Goal: Task Accomplishment & Management: Use online tool/utility

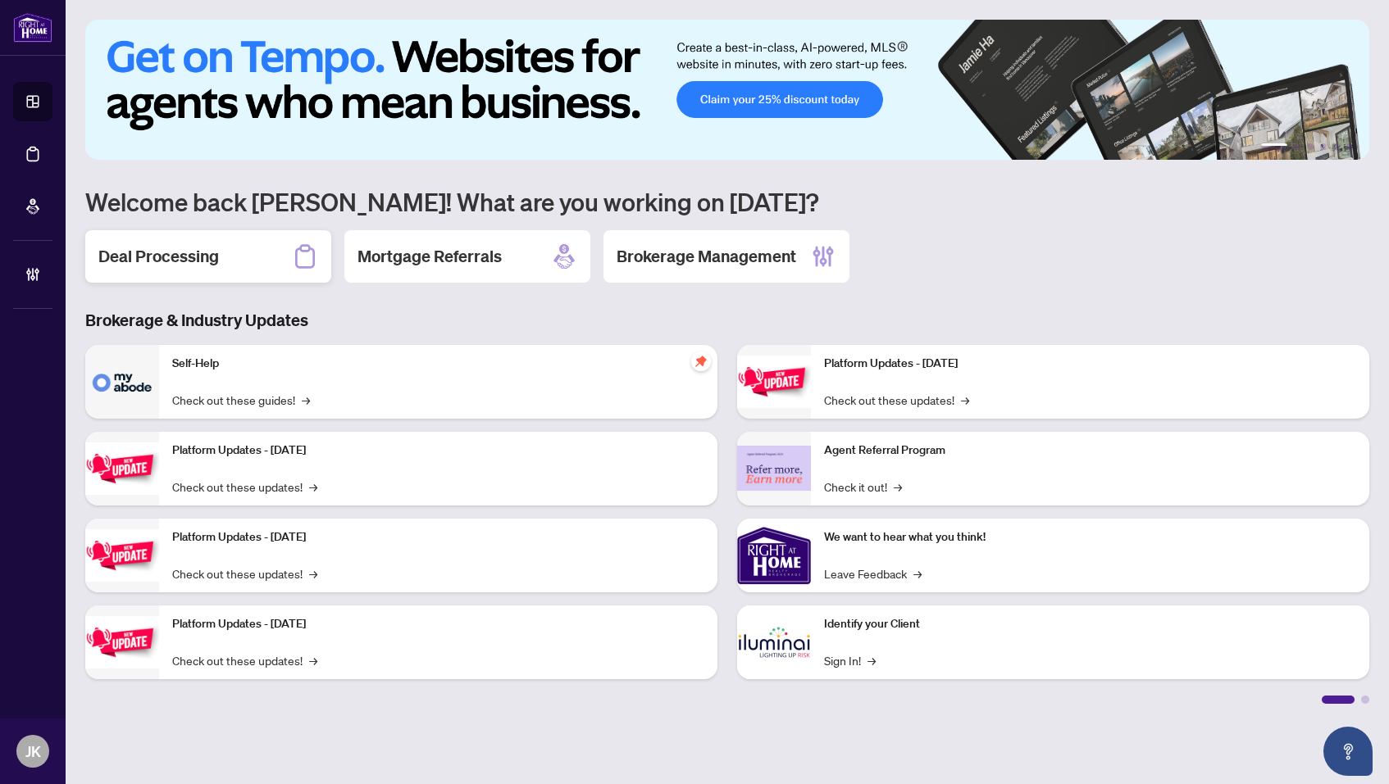
click at [170, 264] on h2 "Deal Processing" at bounding box center [158, 256] width 121 height 23
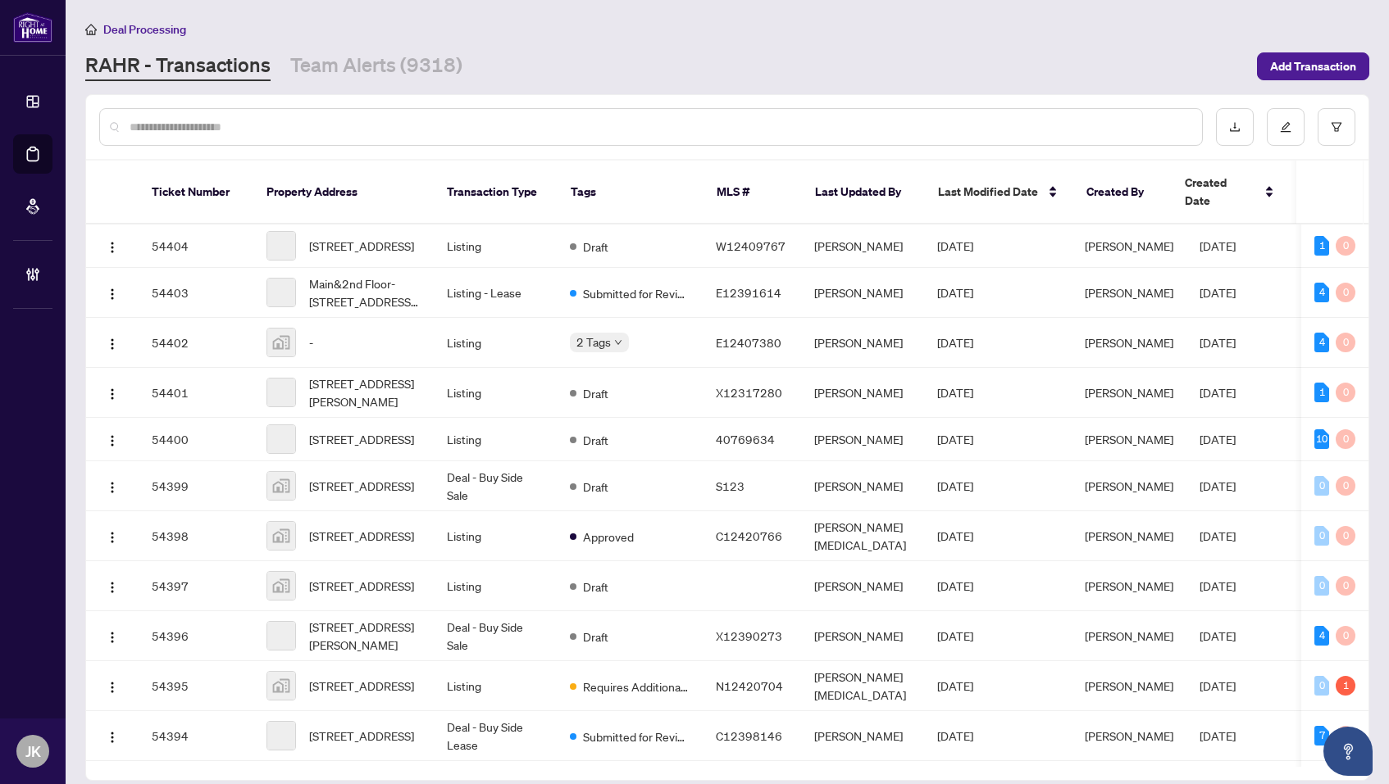
click at [260, 122] on input "text" at bounding box center [659, 127] width 1059 height 18
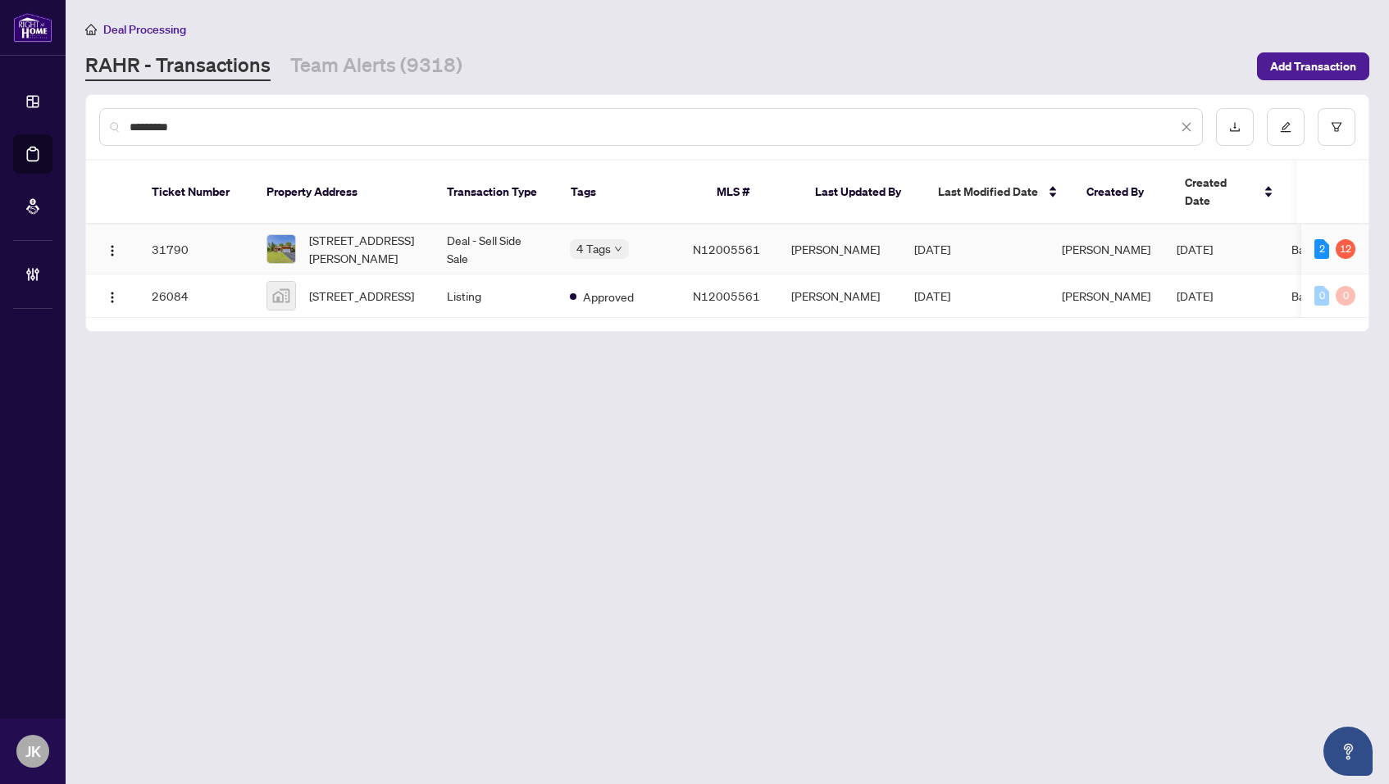
type input "*********"
click at [430, 227] on td "[STREET_ADDRESS][PERSON_NAME]" at bounding box center [343, 250] width 180 height 50
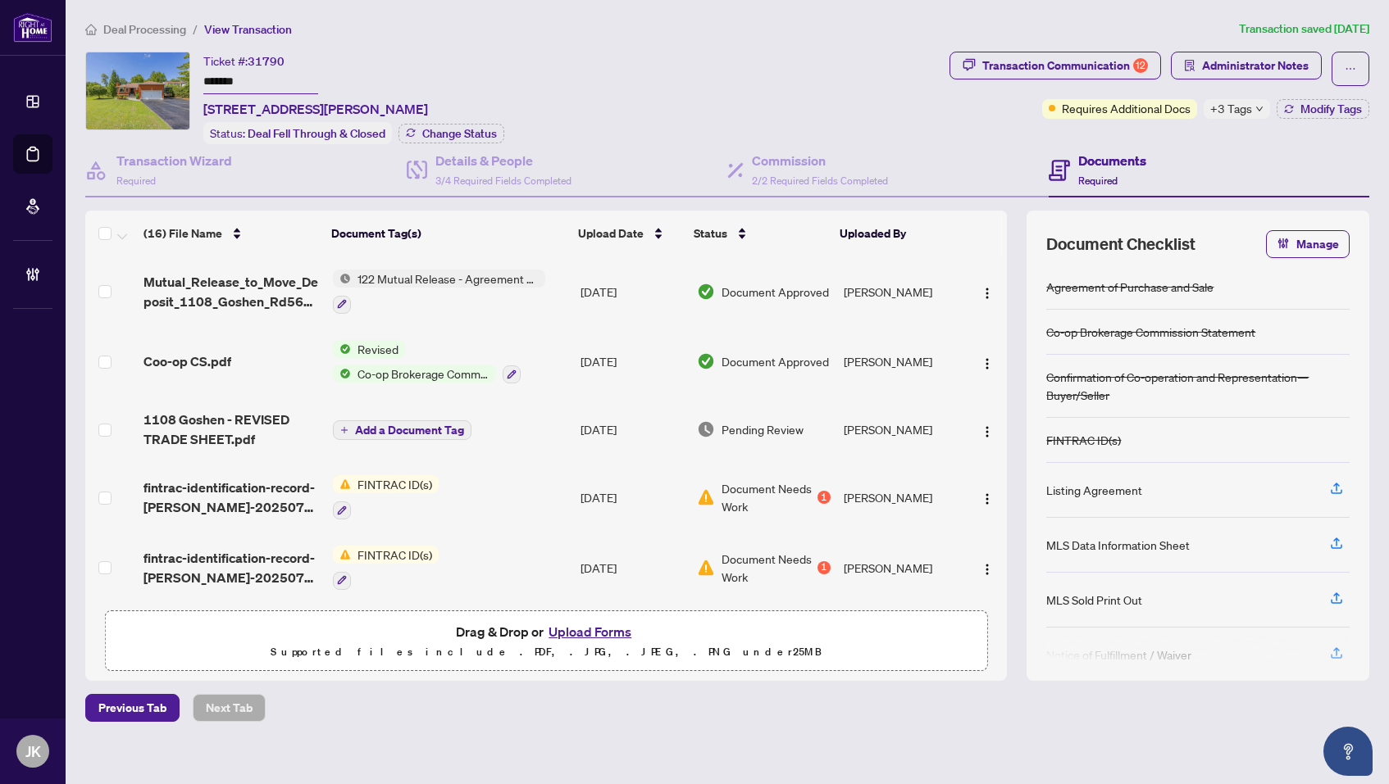
click at [413, 271] on span "122 Mutual Release - Agreement of Purchase and Sale" at bounding box center [448, 279] width 194 height 18
click at [404, 375] on span "122 Mutual Release - Agreement of Purchase and Sale" at bounding box center [447, 367] width 244 height 36
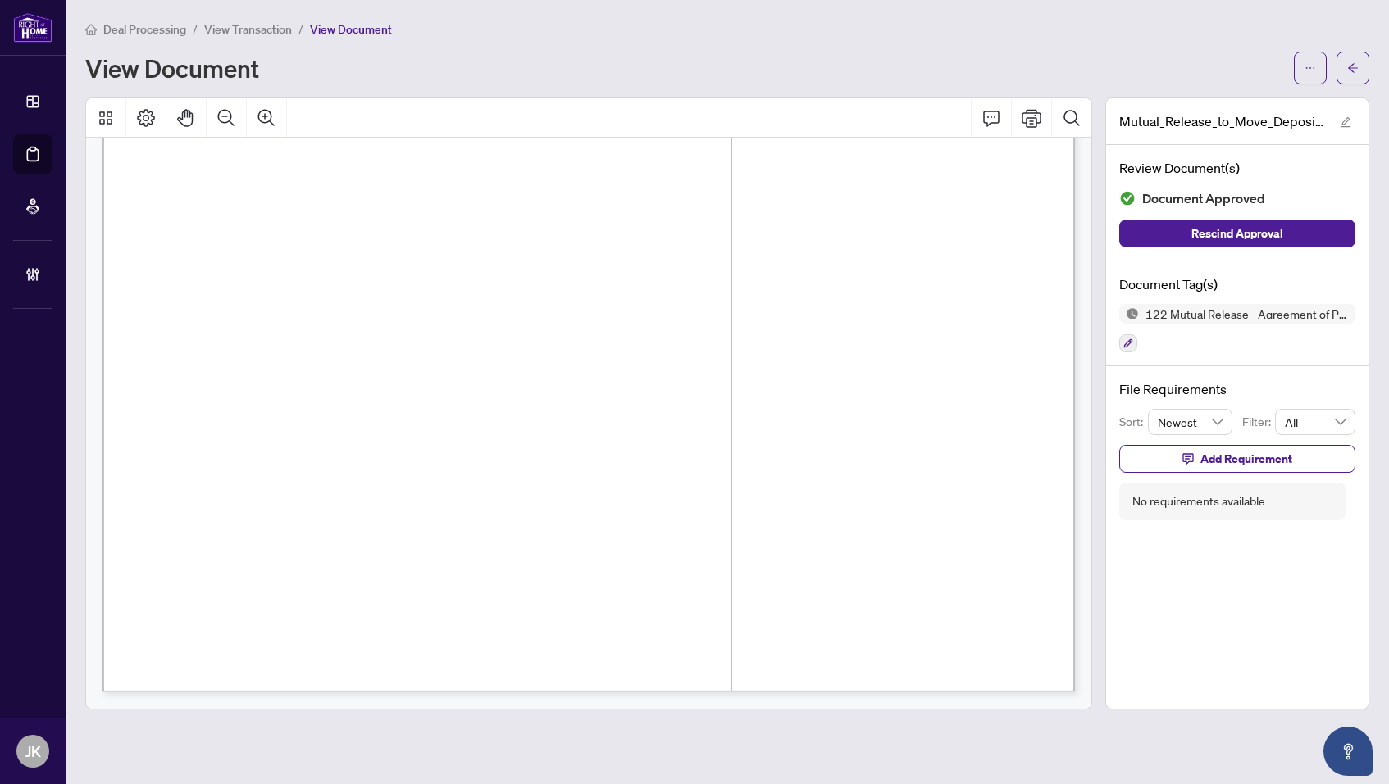
scroll to position [720, 0]
